Goal: Task Accomplishment & Management: Use online tool/utility

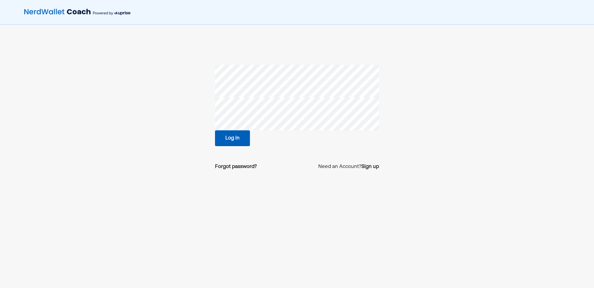
click at [221, 136] on button "Log in" at bounding box center [232, 138] width 35 height 16
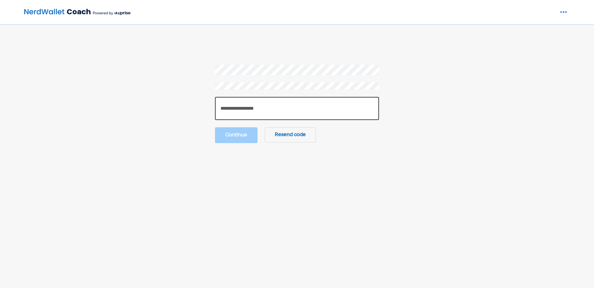
click at [239, 109] on input "number" at bounding box center [297, 108] width 164 height 23
paste input "******"
type input "******"
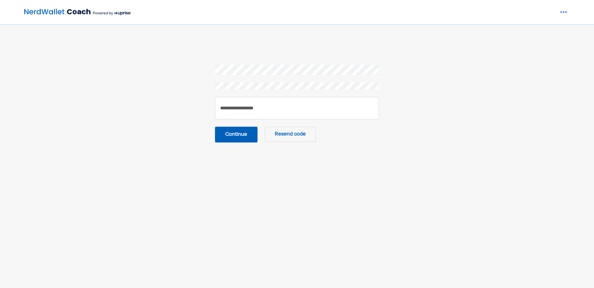
click at [230, 136] on button "Continue" at bounding box center [236, 135] width 42 height 16
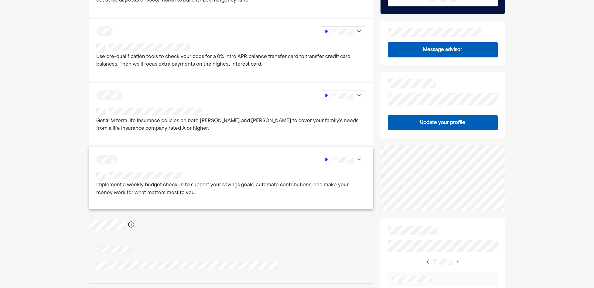
scroll to position [30, 0]
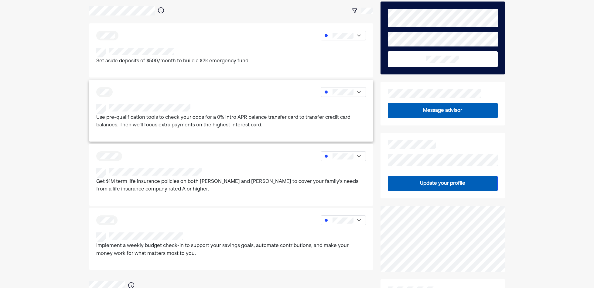
click at [178, 125] on p "Use pre-qualification tools to check your odds for a 0% intro APR balance trans…" at bounding box center [231, 121] width 270 height 15
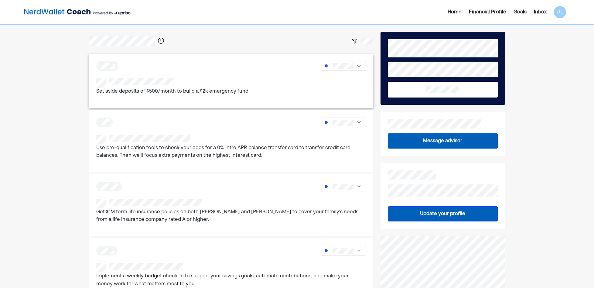
click at [197, 80] on div at bounding box center [172, 83] width 153 height 10
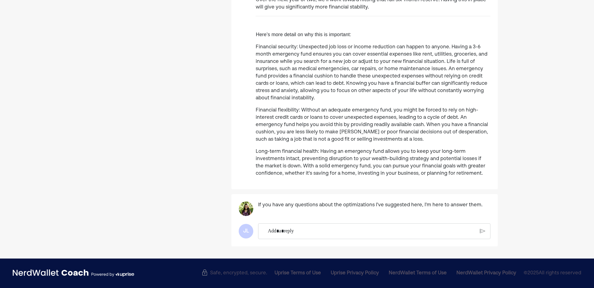
scroll to position [186, 0]
click at [293, 228] on p "Rich Text Editor. Editing area: main" at bounding box center [371, 231] width 207 height 8
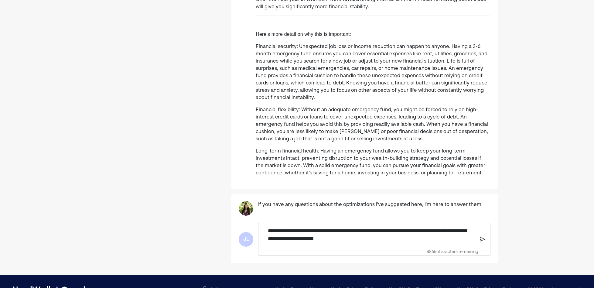
click at [483, 240] on img at bounding box center [482, 238] width 5 height 5
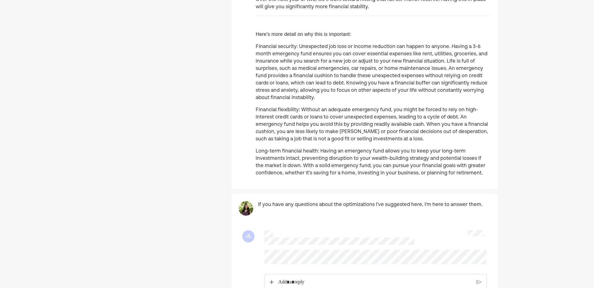
click at [534, 150] on div "Home Financial Profile Goals Inbox JL Eventually, you’ll want to build up an em…" at bounding box center [297, 77] width 594 height 527
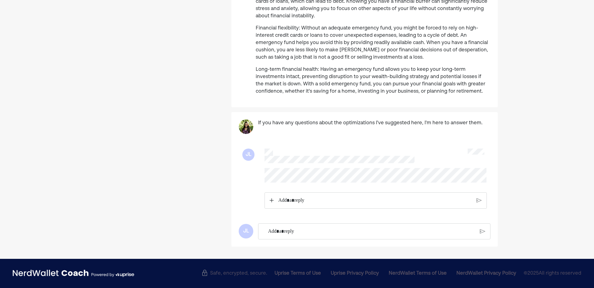
scroll to position [273, 0]
